Goal: Information Seeking & Learning: Find specific page/section

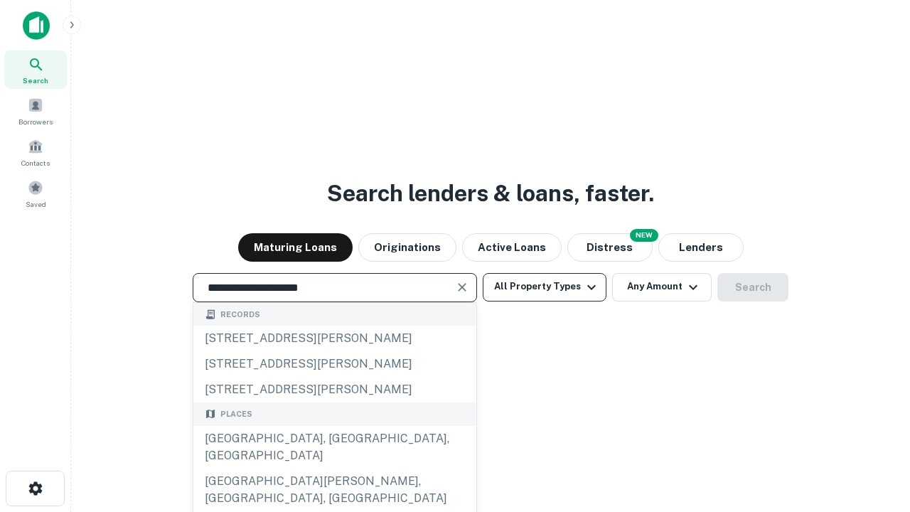
click at [334, 469] on div "[GEOGRAPHIC_DATA], [GEOGRAPHIC_DATA], [GEOGRAPHIC_DATA]" at bounding box center [334, 447] width 283 height 43
click at [545, 287] on button "All Property Types" at bounding box center [545, 287] width 124 height 28
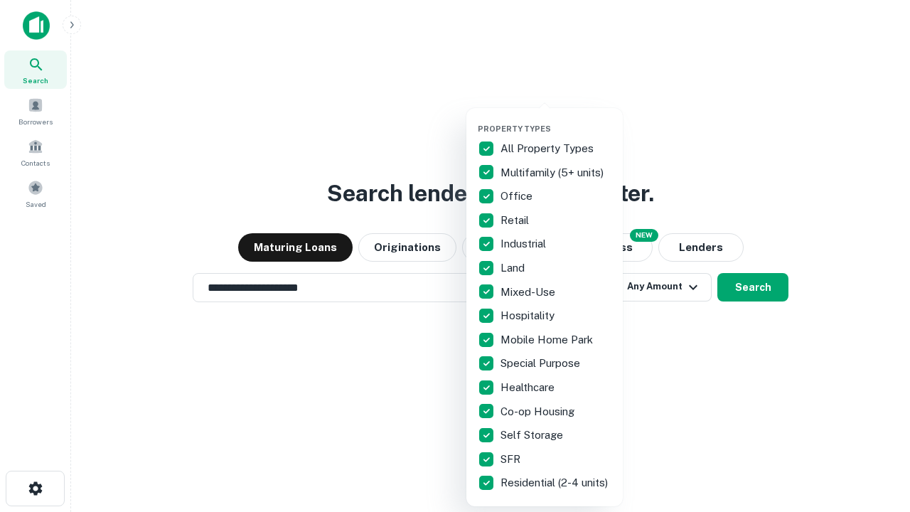
type input "**********"
click at [556, 119] on button "button" at bounding box center [556, 119] width 156 height 1
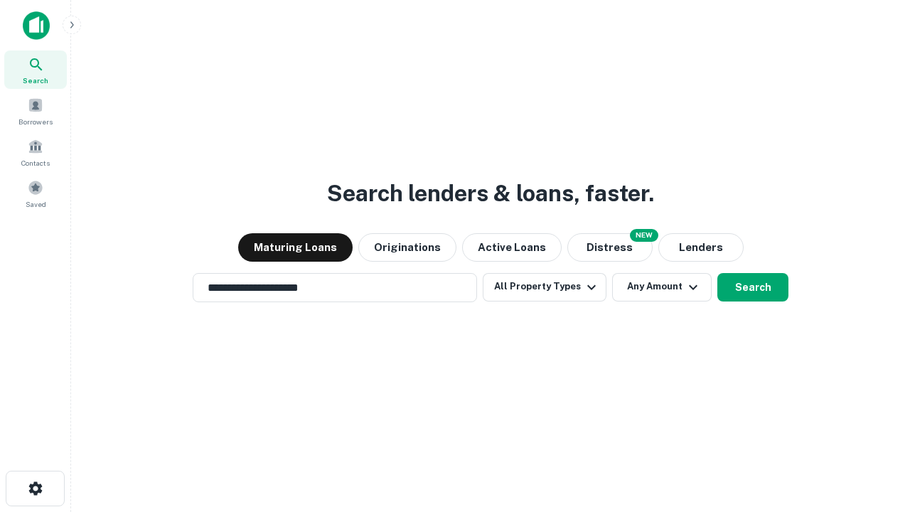
scroll to position [22, 0]
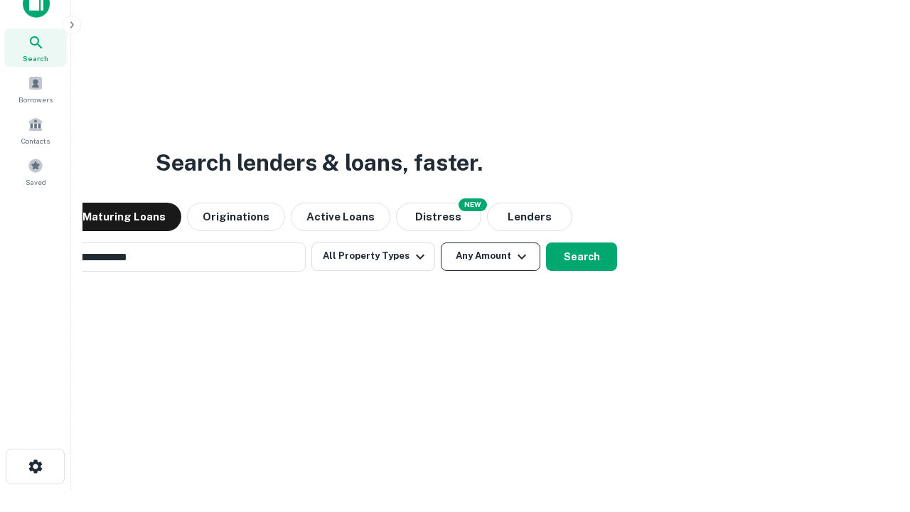
click at [441, 242] on button "Any Amount" at bounding box center [491, 256] width 100 height 28
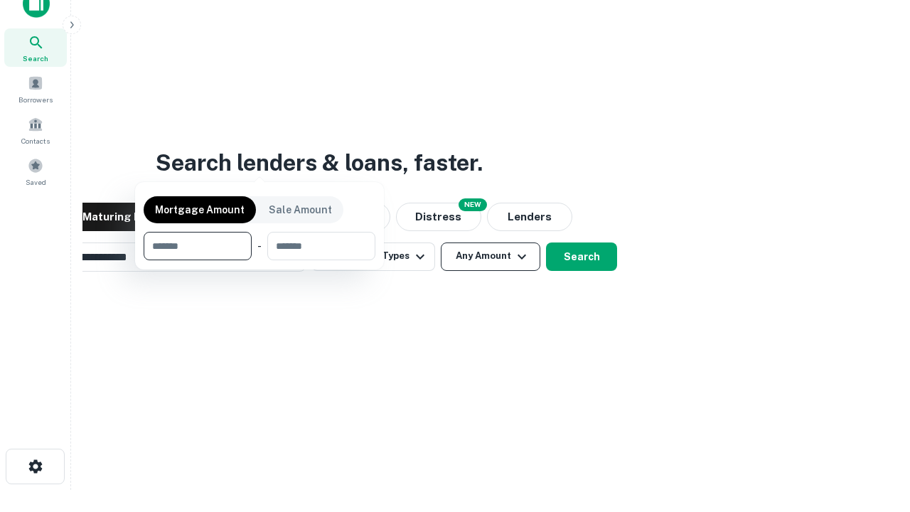
scroll to position [23, 0]
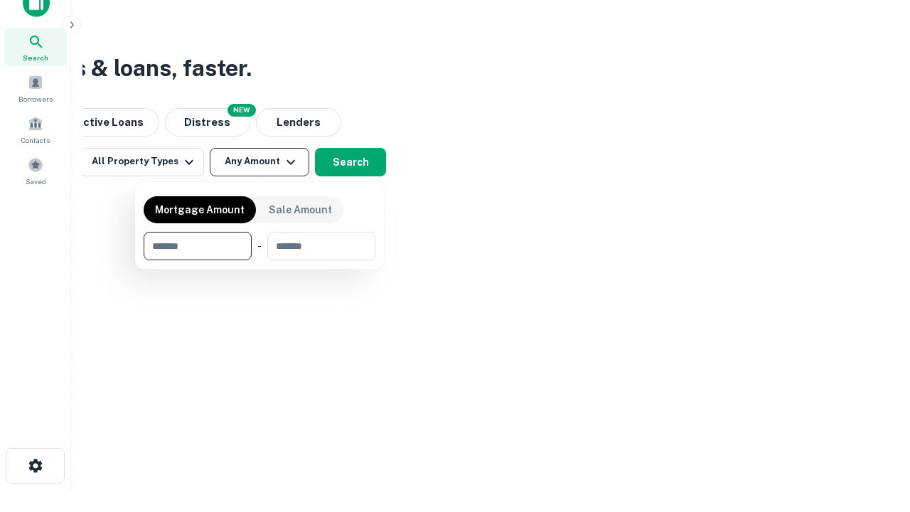
type input "*******"
click at [259, 260] on button "button" at bounding box center [260, 260] width 232 height 1
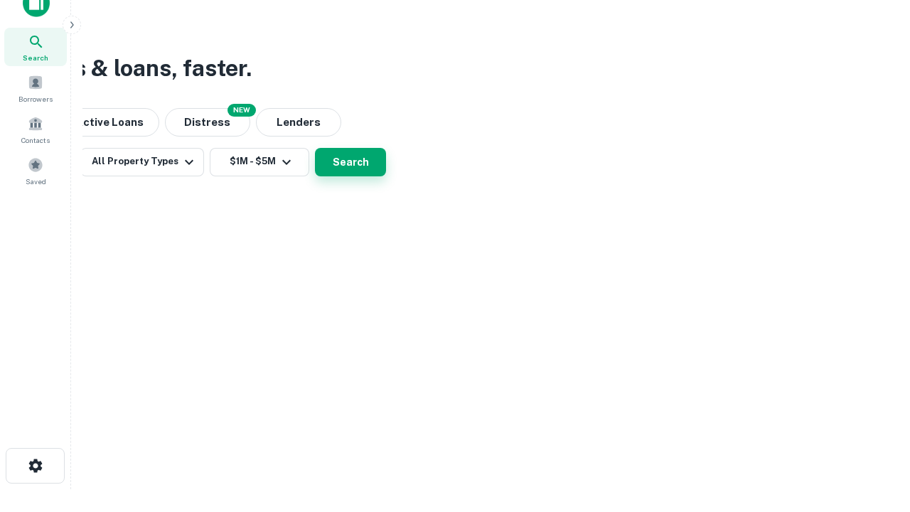
click at [386, 176] on button "Search" at bounding box center [350, 162] width 71 height 28
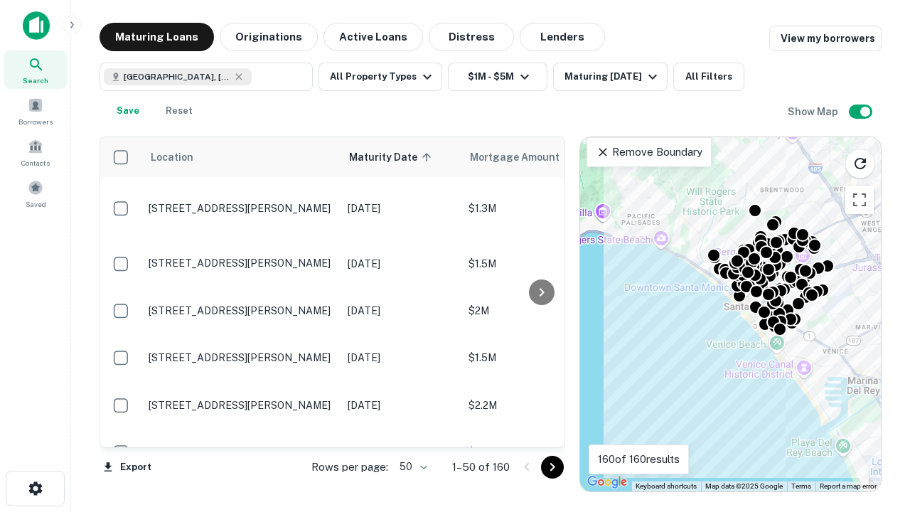
click at [411, 466] on body "Search Borrowers Contacts Saved Maturing Loans Originations Active Loans Distre…" at bounding box center [455, 256] width 910 height 512
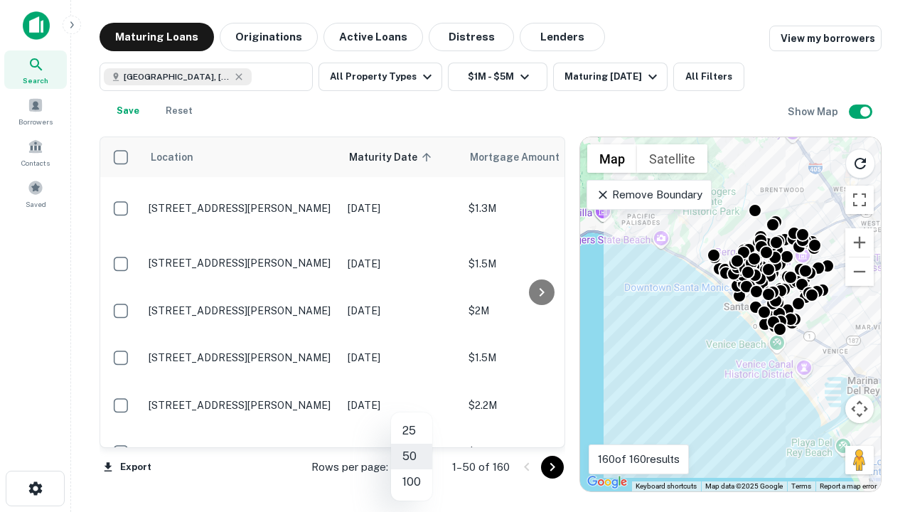
click at [412, 431] on li "25" at bounding box center [411, 431] width 41 height 26
